Goal: Information Seeking & Learning: Learn about a topic

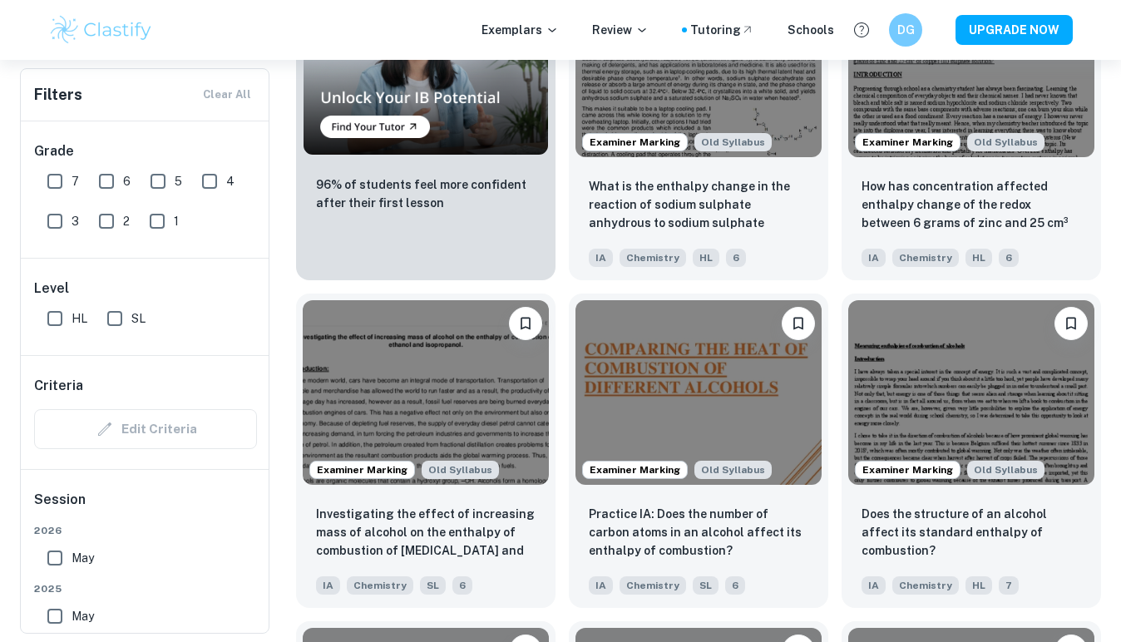
scroll to position [1284, 0]
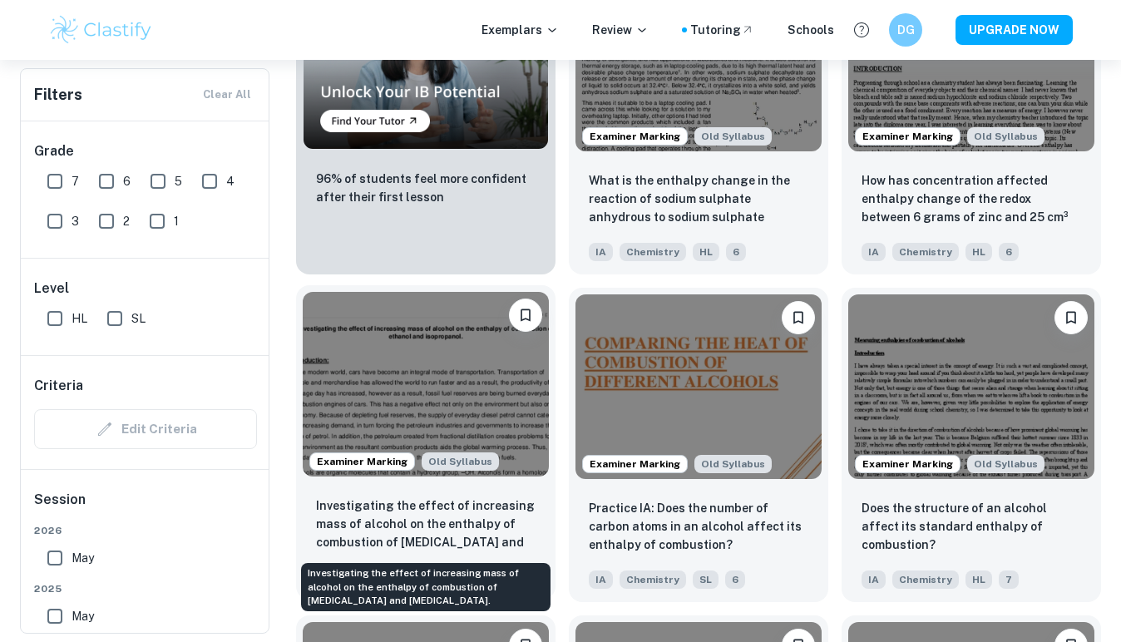
click at [481, 518] on p "Investigating the effect of increasing mass of alcohol on the enthalpy of combu…" at bounding box center [425, 524] width 219 height 57
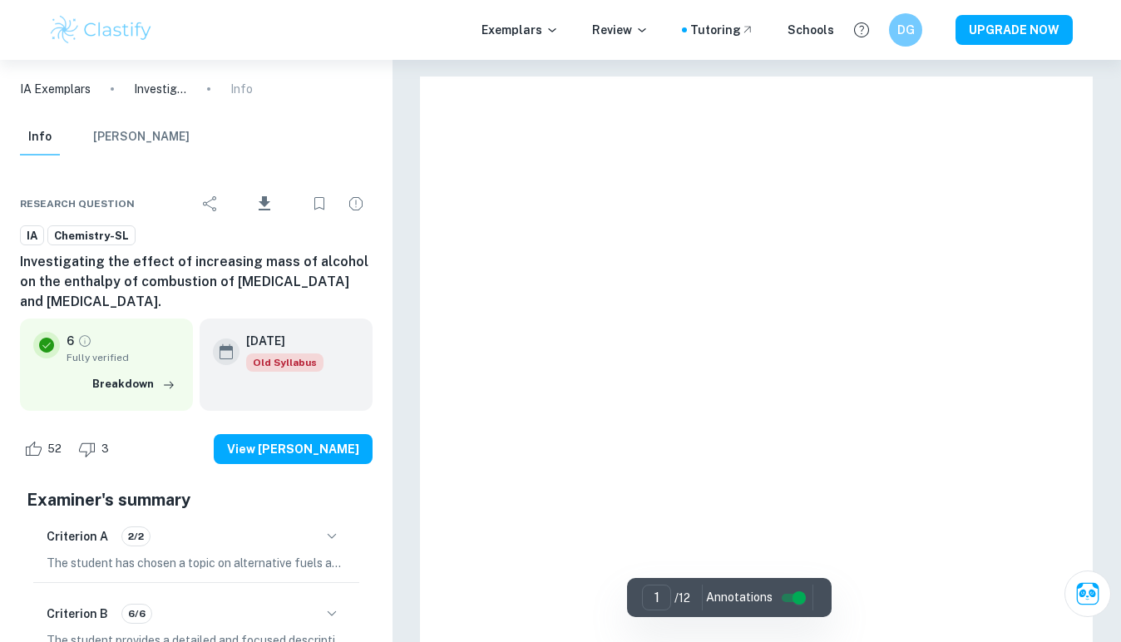
scroll to position [38, 0]
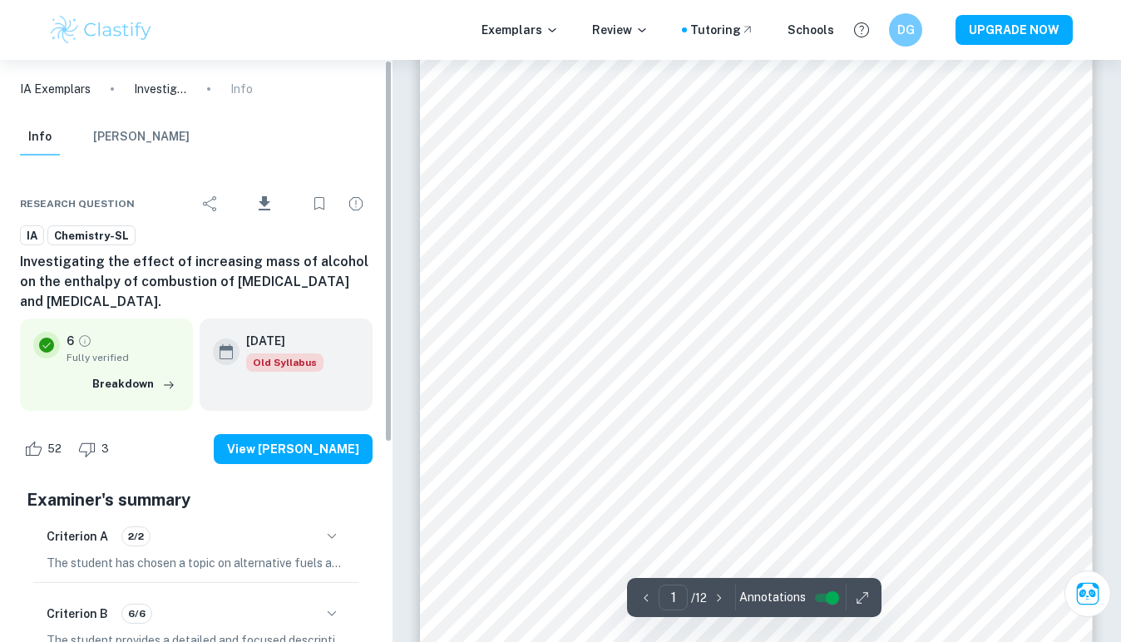
click at [333, 526] on icon "button" at bounding box center [332, 536] width 20 height 20
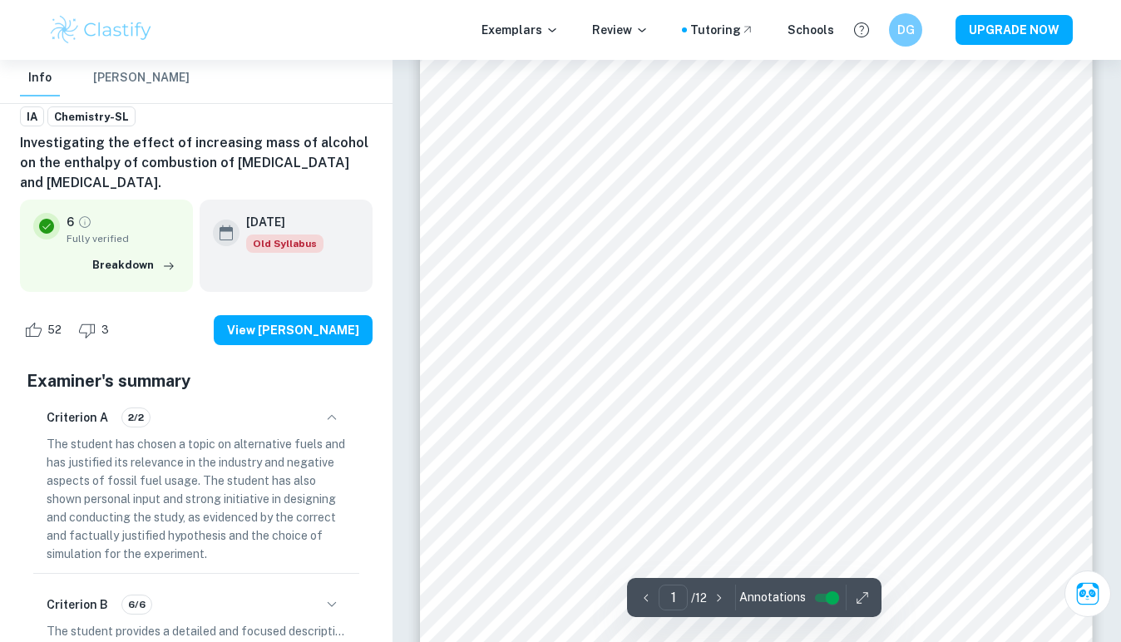
scroll to position [131, 0]
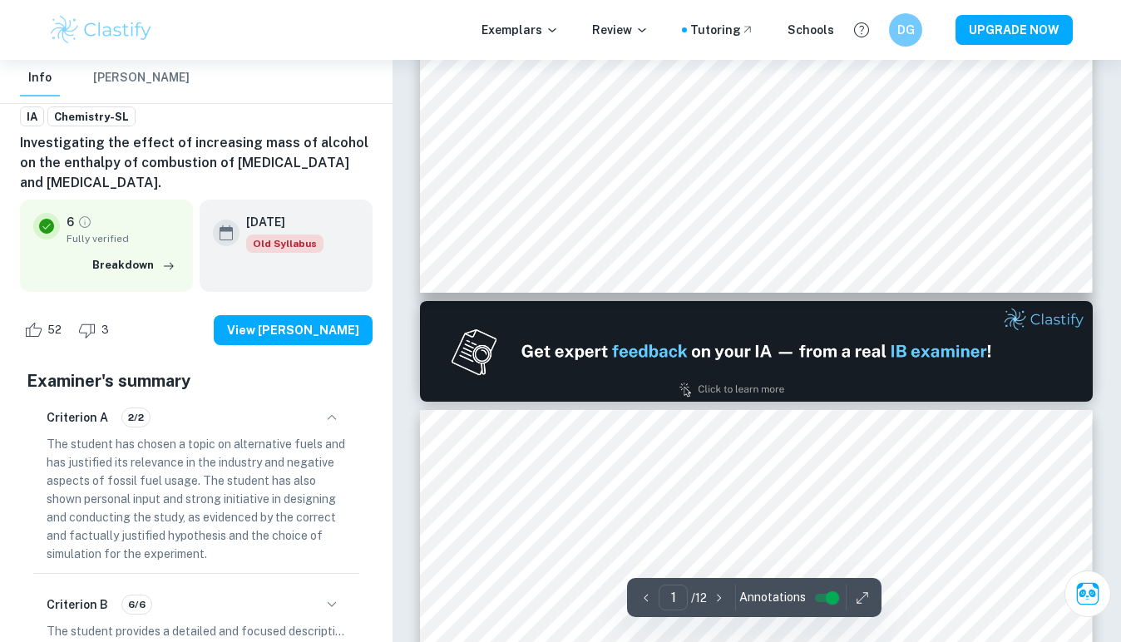
type input "2"
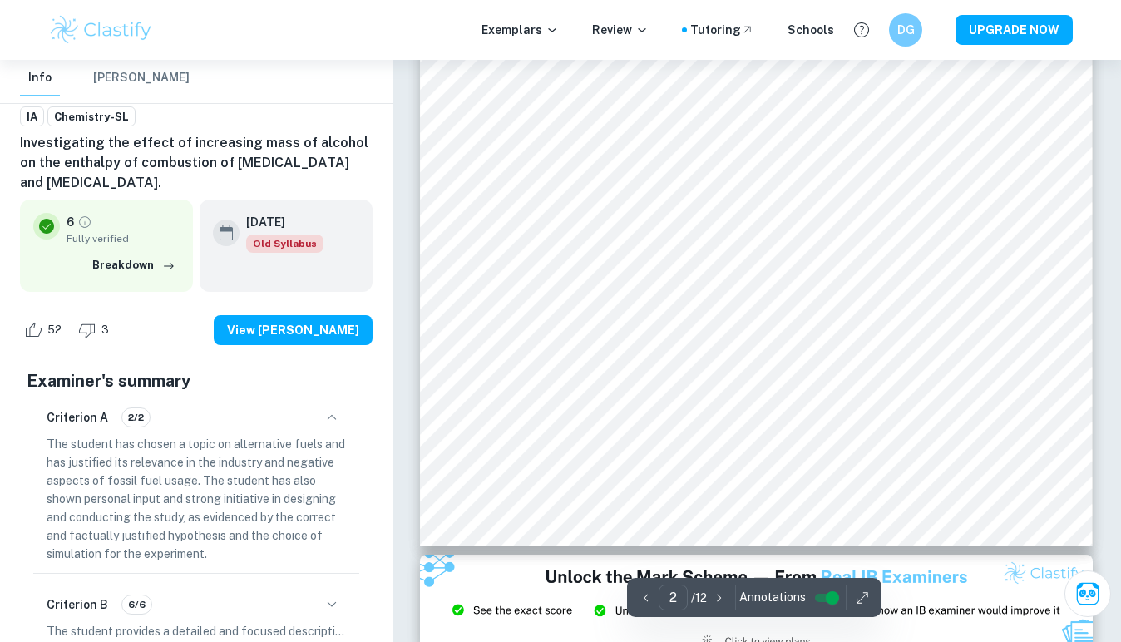
scroll to position [1529, 0]
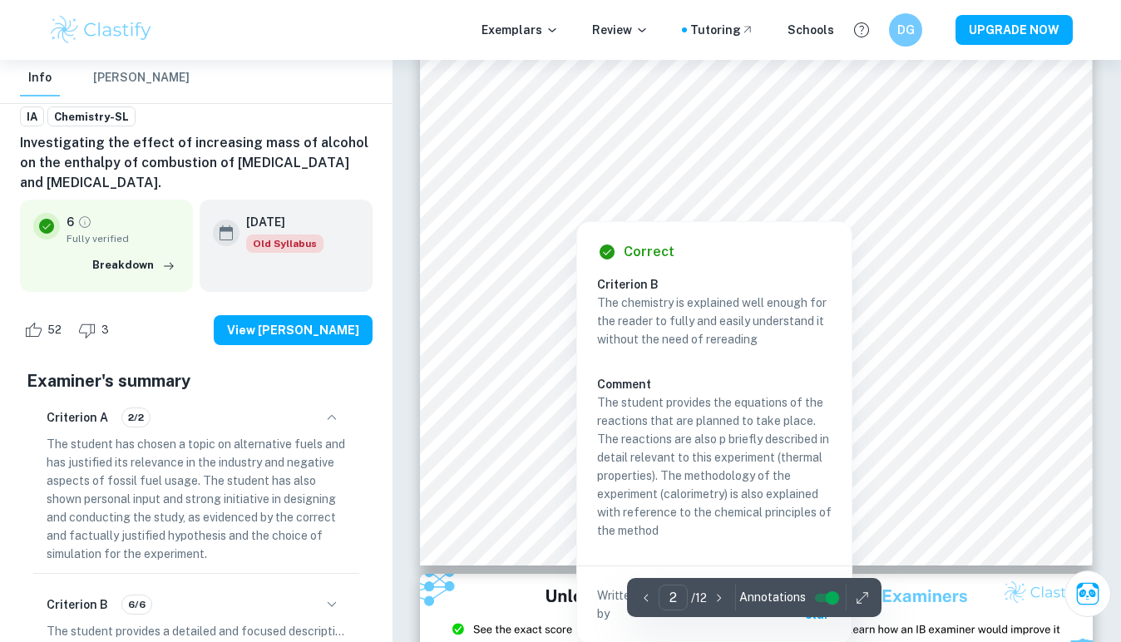
click at [737, 176] on div at bounding box center [746, 186] width 570 height 32
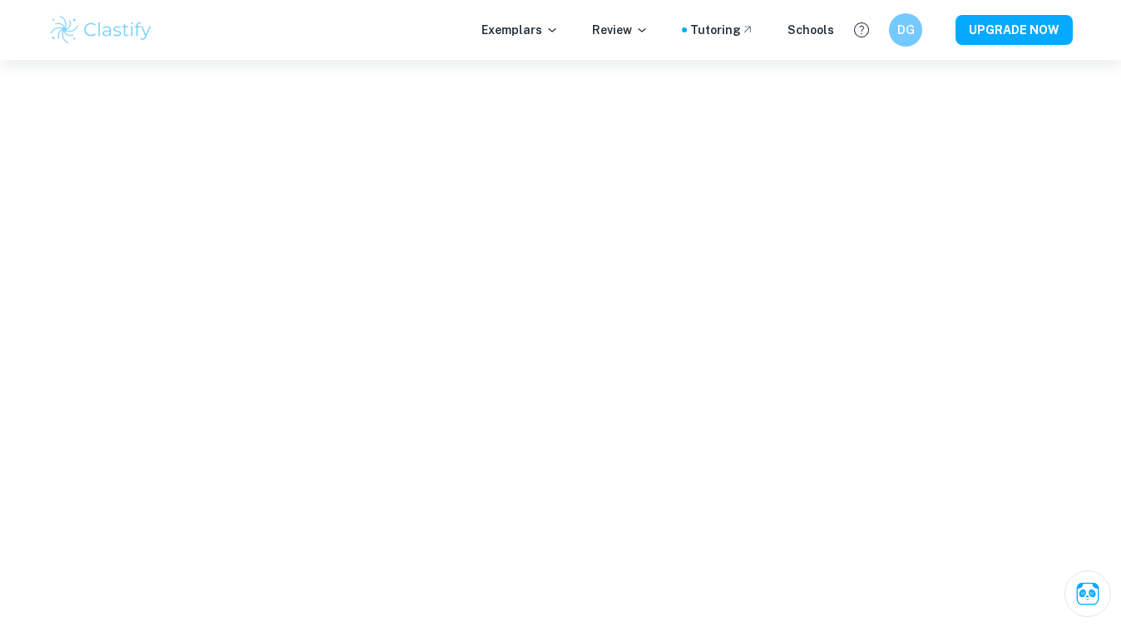
scroll to position [1161, 0]
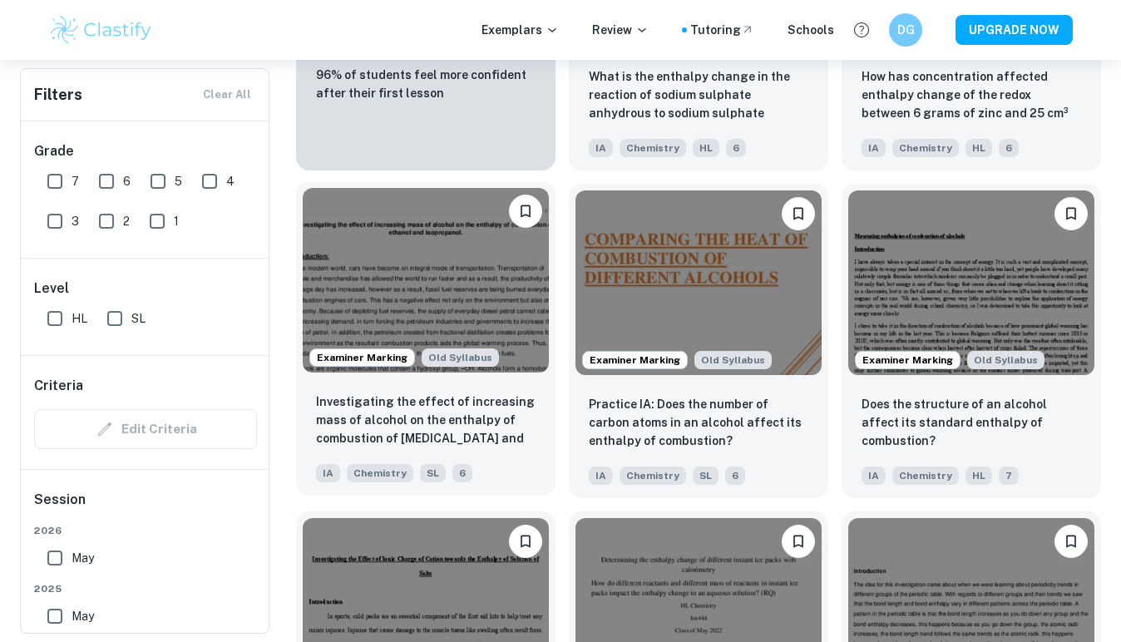
scroll to position [0, 1857]
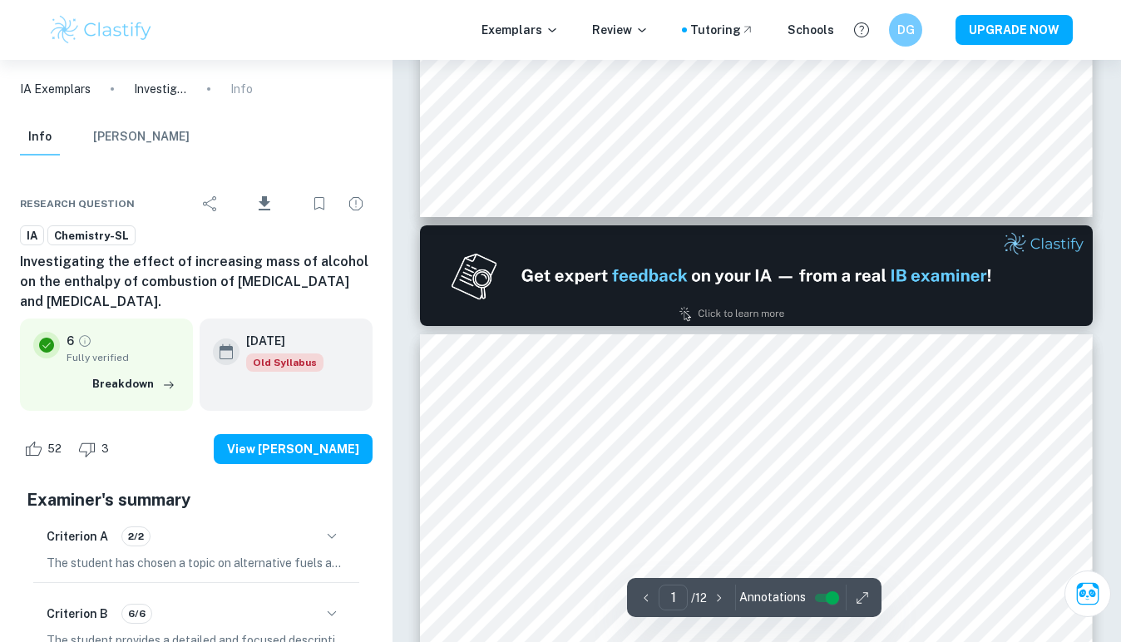
type input "2"
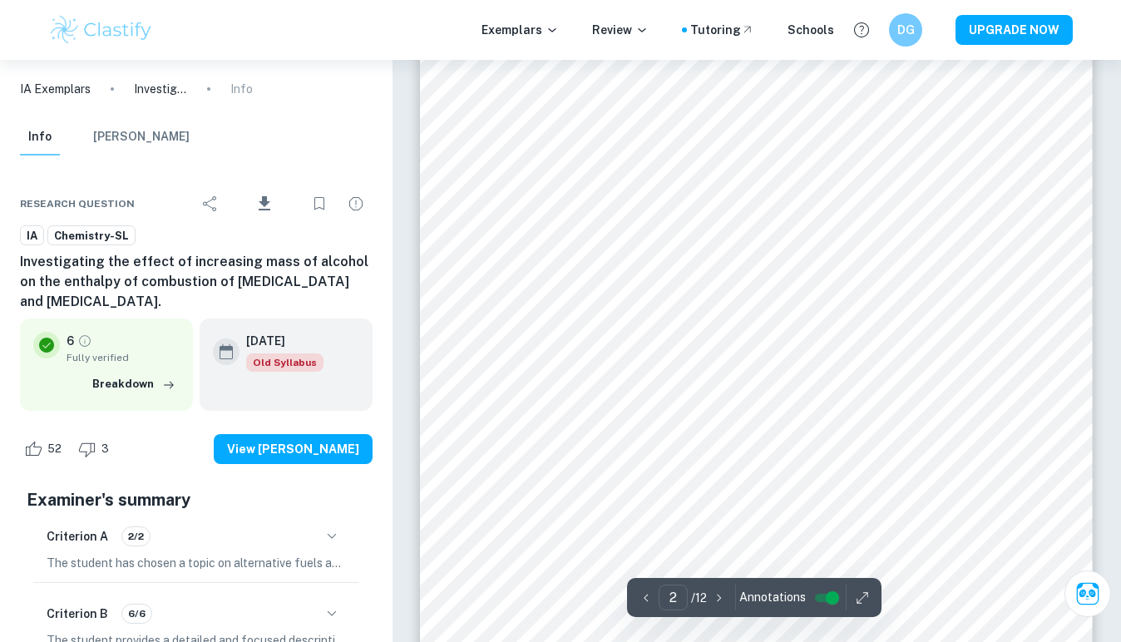
scroll to position [1404, 0]
